Goal: Task Accomplishment & Management: Manage account settings

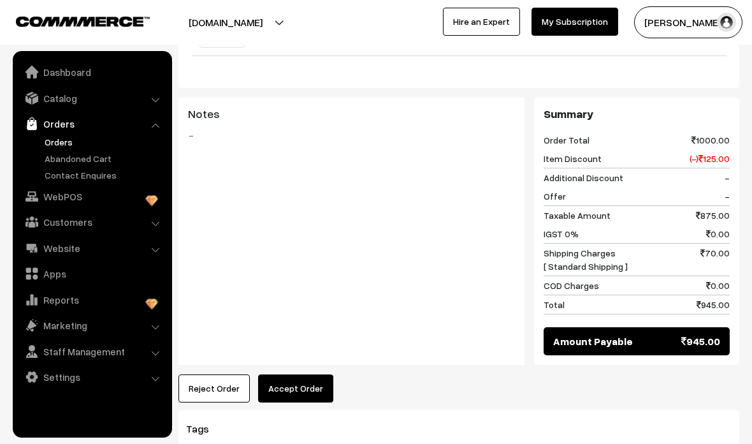
scroll to position [690, 0]
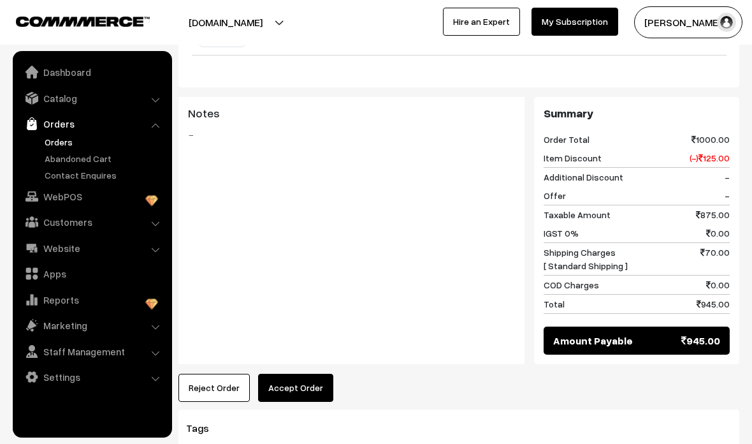
click at [310, 374] on button "Accept Order" at bounding box center [295, 388] width 75 height 28
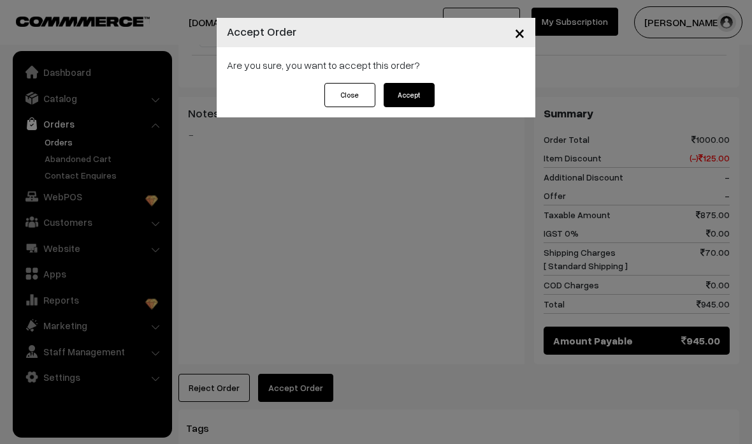
click at [416, 105] on button "Accept" at bounding box center [409, 95] width 51 height 24
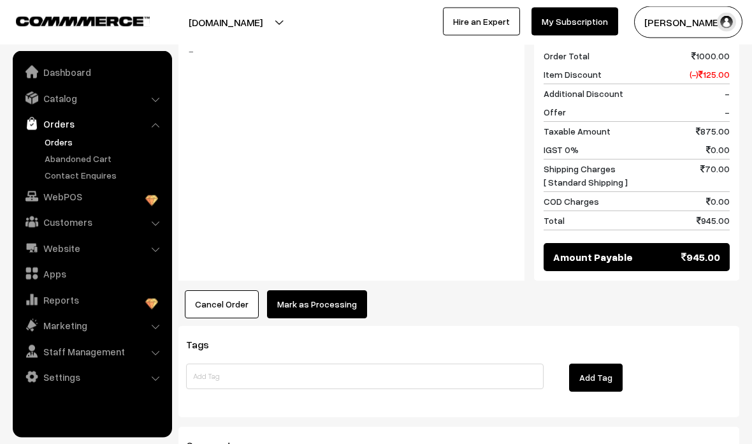
click at [338, 291] on button "Mark as Processing" at bounding box center [317, 305] width 100 height 28
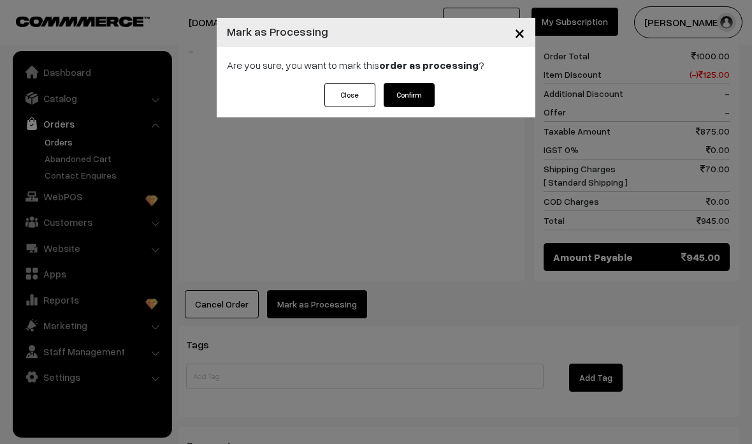
click at [414, 95] on button "Confirm" at bounding box center [409, 95] width 51 height 24
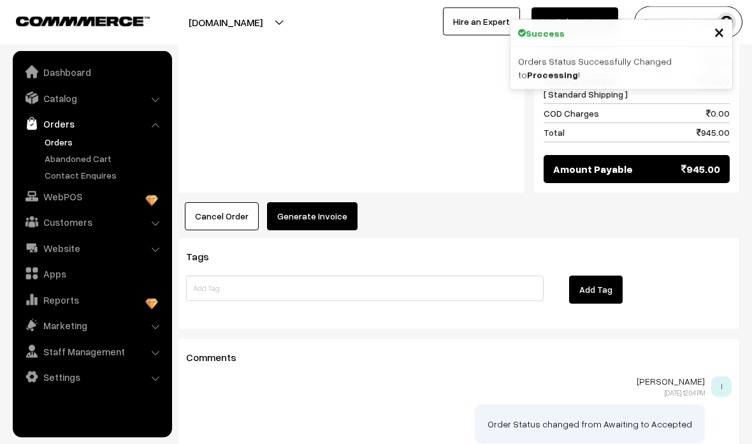
scroll to position [862, 0]
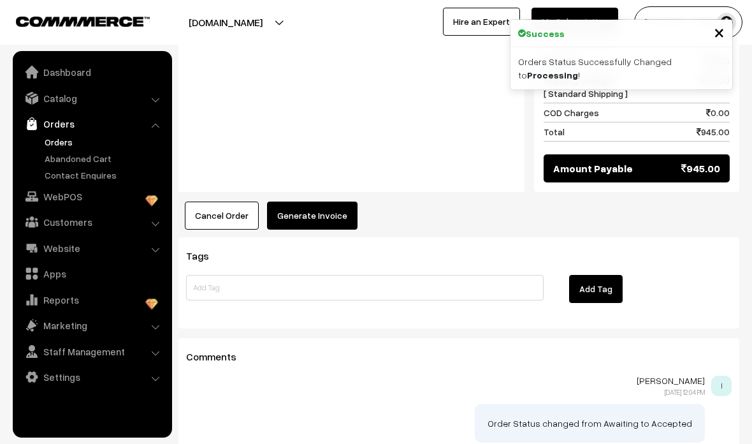
click at [326, 201] on button "Generate Invoice" at bounding box center [312, 215] width 91 height 28
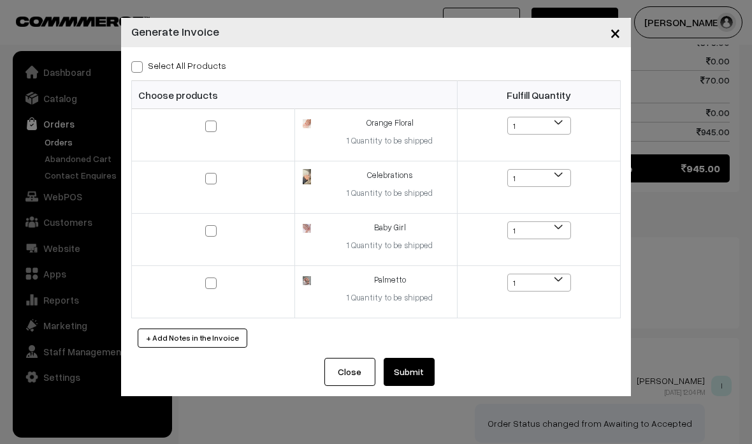
click at [147, 63] on label "Select All Products" at bounding box center [178, 65] width 95 height 13
click at [140, 63] on input "Select All Products" at bounding box center [135, 65] width 8 height 8
checkbox input "true"
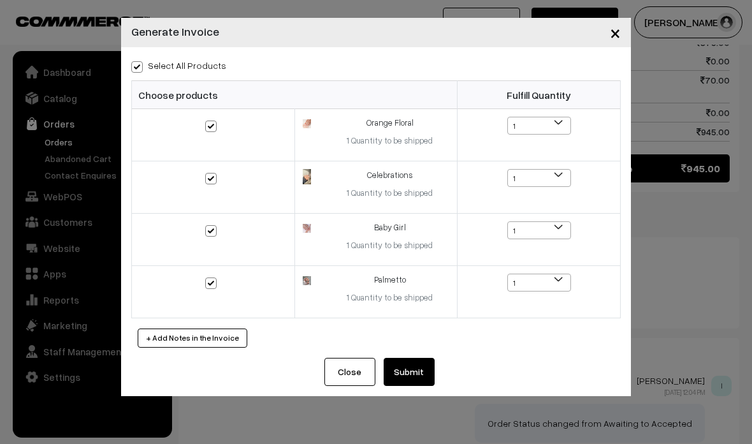
checkbox input "true"
click at [417, 374] on button "Submit" at bounding box center [409, 372] width 51 height 28
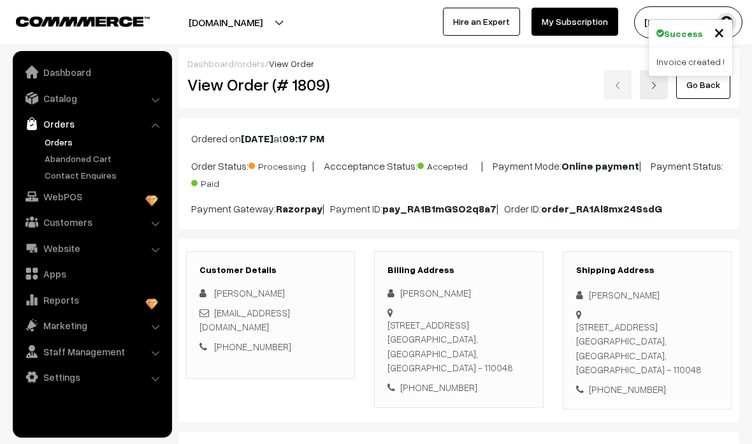
scroll to position [913, 0]
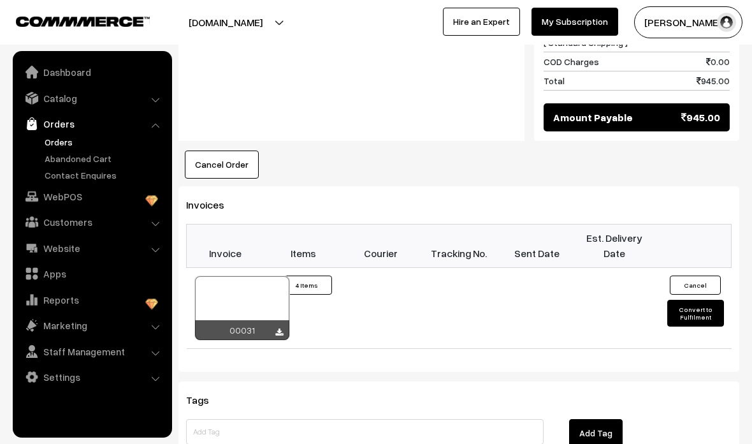
click at [252, 276] on div at bounding box center [242, 308] width 94 height 64
click at [709, 300] on button "Convert to Fulfilment" at bounding box center [695, 313] width 56 height 27
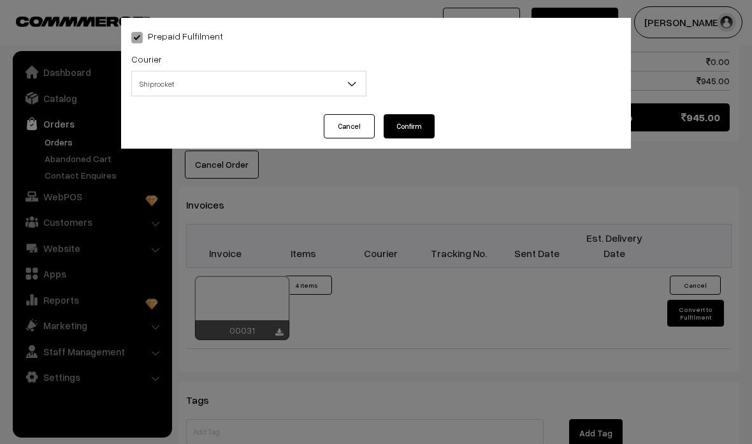
click at [331, 81] on span "Shiprocket" at bounding box center [249, 84] width 234 height 22
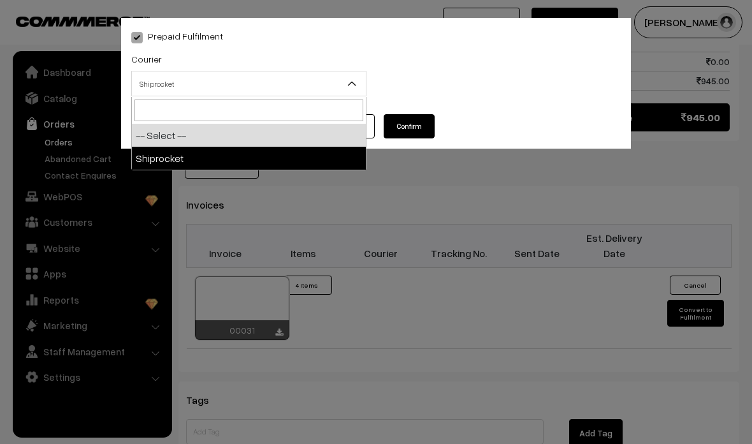
select select "1"
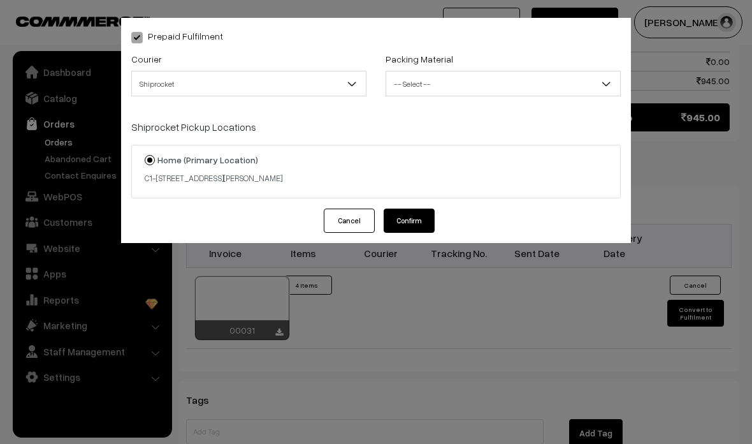
click at [581, 83] on span "-- Select --" at bounding box center [503, 84] width 234 height 22
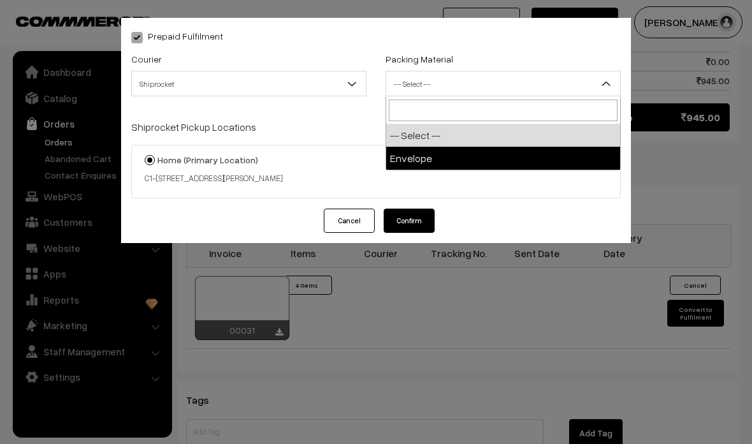
select select "1"
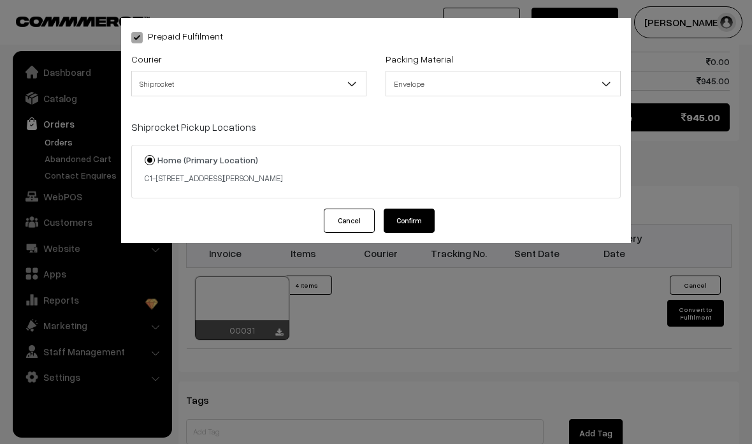
click at [428, 224] on button "Confirm" at bounding box center [409, 220] width 51 height 24
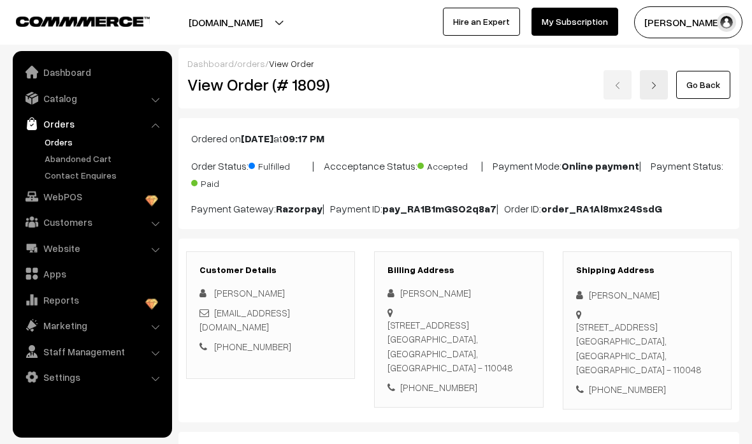
scroll to position [913, 0]
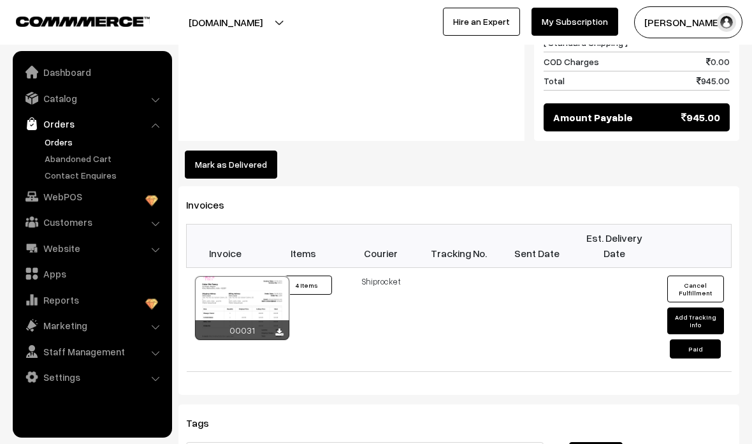
click at [68, 120] on link "Orders" at bounding box center [92, 123] width 152 height 23
click at [64, 136] on link "Orders" at bounding box center [104, 141] width 126 height 13
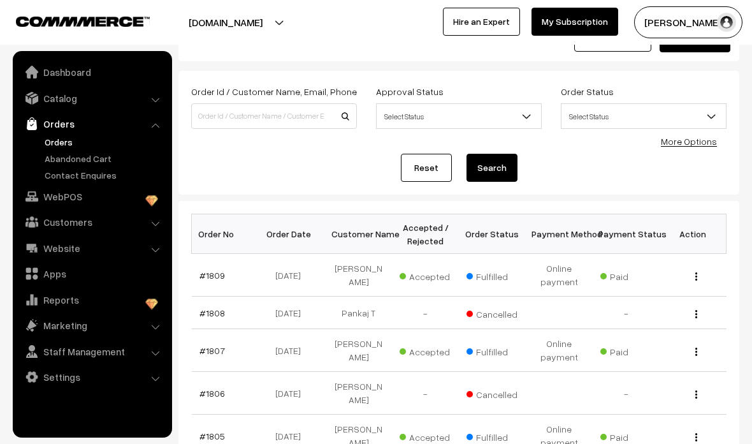
scroll to position [50, 0]
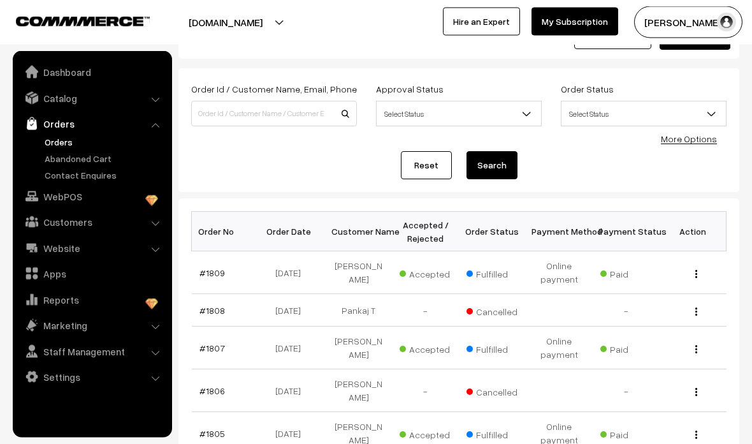
click at [206, 433] on link "#1805" at bounding box center [212, 433] width 25 height 11
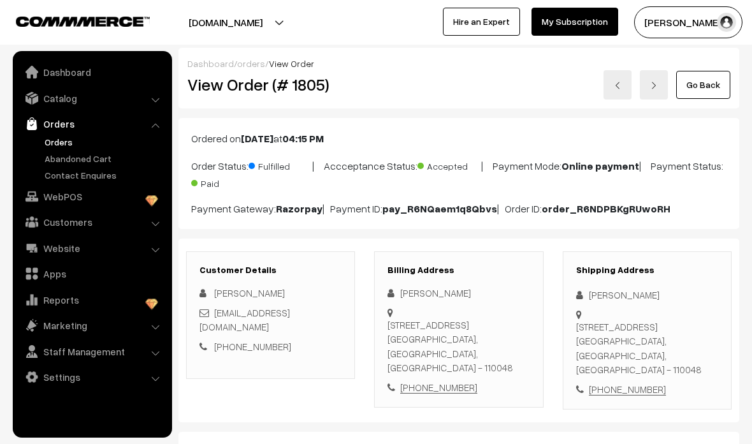
click at [611, 90] on link at bounding box center [618, 84] width 28 height 29
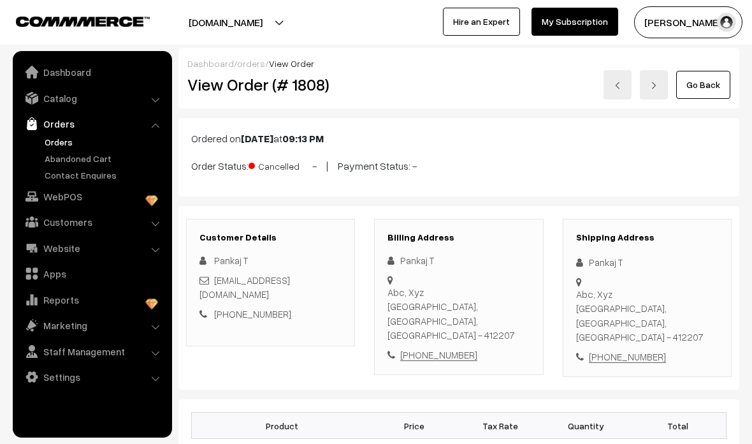
click at [604, 87] on link at bounding box center [618, 84] width 28 height 29
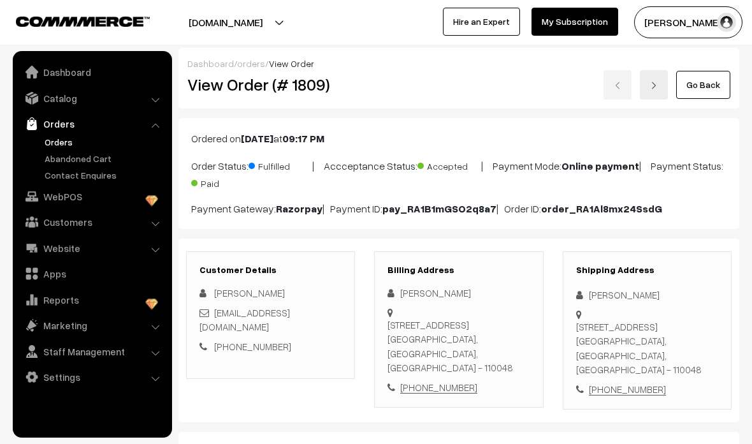
click at [64, 139] on link "Orders" at bounding box center [104, 141] width 126 height 13
